Goal: Task Accomplishment & Management: Manage account settings

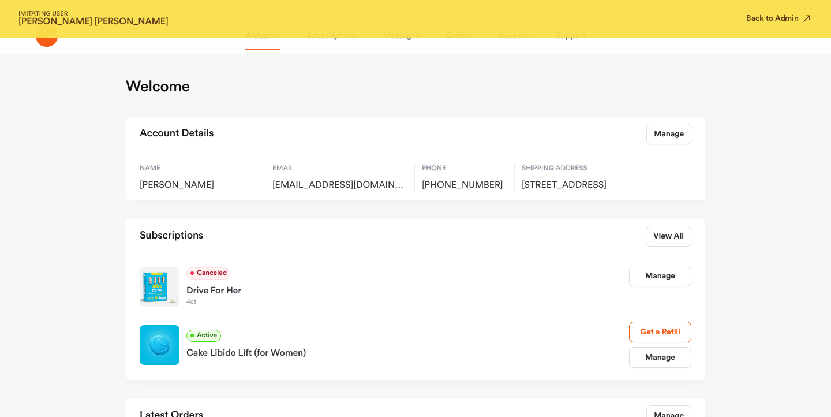
scroll to position [25, 0]
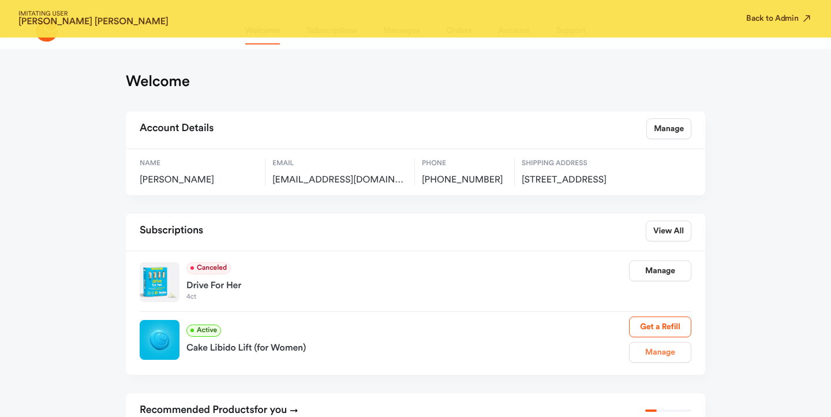
click at [660, 356] on link "Manage" at bounding box center [660, 352] width 62 height 21
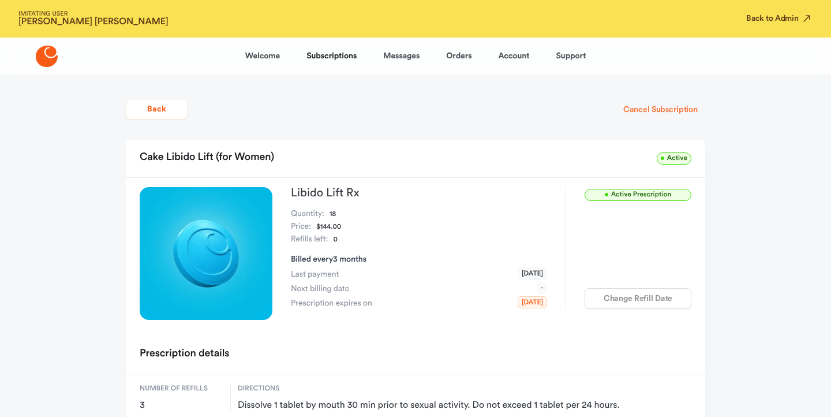
click at [651, 100] on button "Cancel Subscription" at bounding box center [660, 109] width 89 height 21
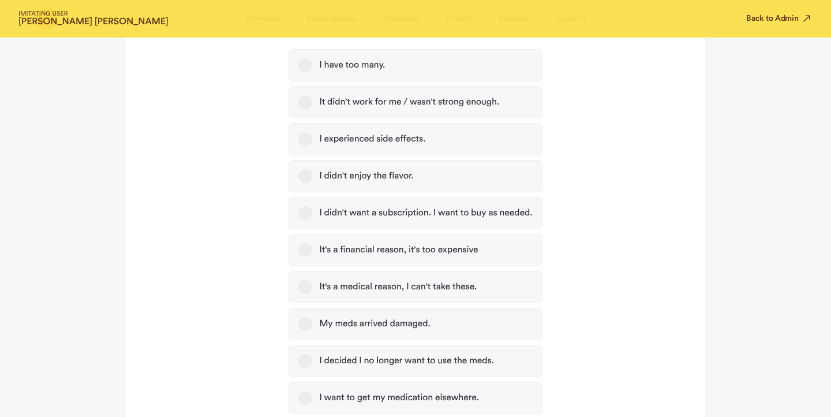
scroll to position [457, 0]
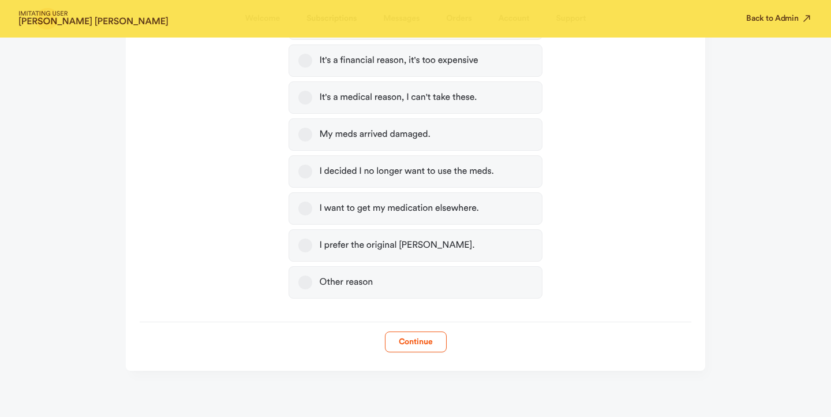
click at [496, 283] on label "Other reason" at bounding box center [415, 282] width 253 height 32
click at [312, 283] on button "Other reason" at bounding box center [305, 282] width 14 height 14
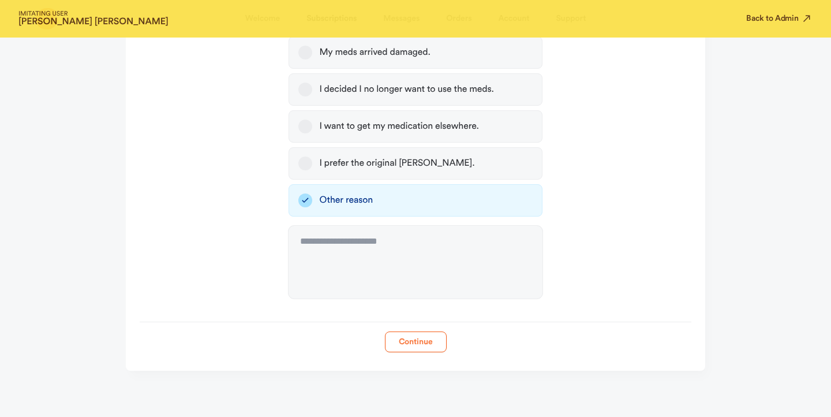
click at [405, 349] on button "Continue" at bounding box center [416, 341] width 62 height 21
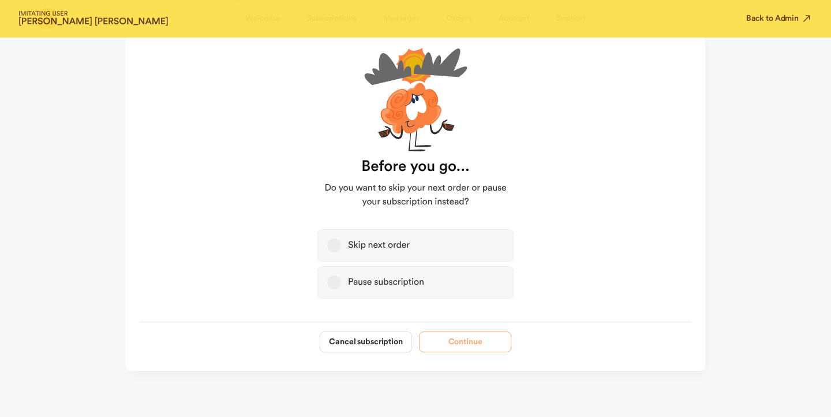
scroll to position [110, 0]
click at [386, 351] on button "Cancel subscription" at bounding box center [366, 341] width 92 height 21
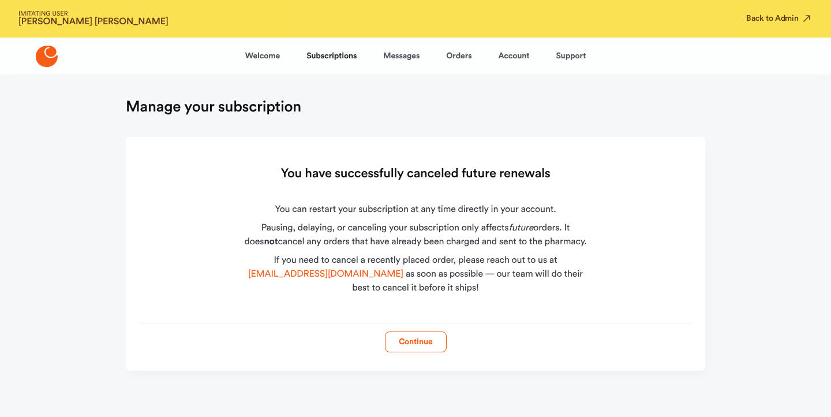
scroll to position [0, 0]
click at [775, 16] on button "Back to Admin" at bounding box center [779, 19] width 66 height 12
